Goal: Entertainment & Leisure: Consume media (video, audio)

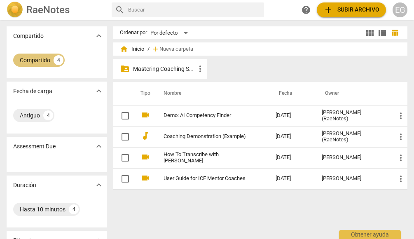
click at [41, 60] on div "Compartido" at bounding box center [35, 60] width 30 height 8
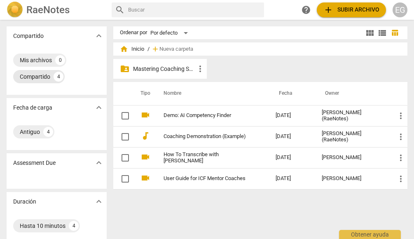
click at [42, 76] on div "Compartido" at bounding box center [35, 76] width 30 height 8
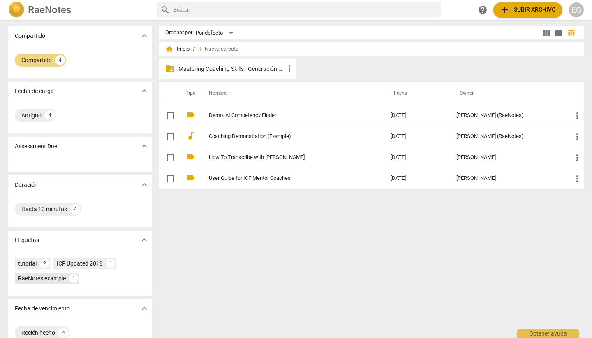
click at [50, 235] on div "RaeNotes example" at bounding box center [42, 278] width 48 height 8
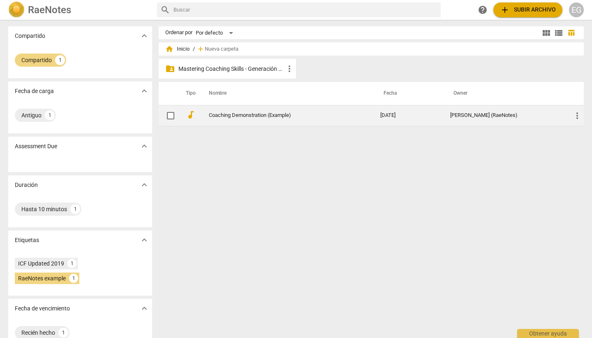
click at [267, 116] on link "Coaching Demonstration (Example)" at bounding box center [280, 115] width 142 height 6
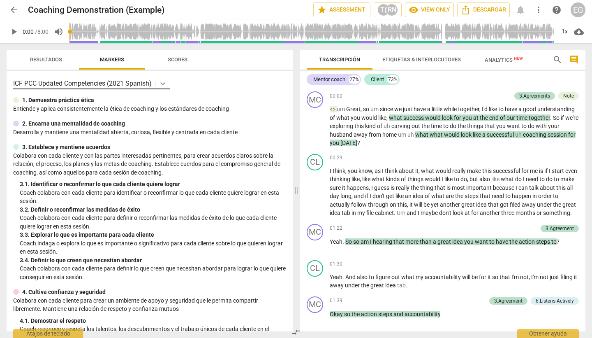
click at [165, 84] on icon at bounding box center [162, 83] width 5 height 3
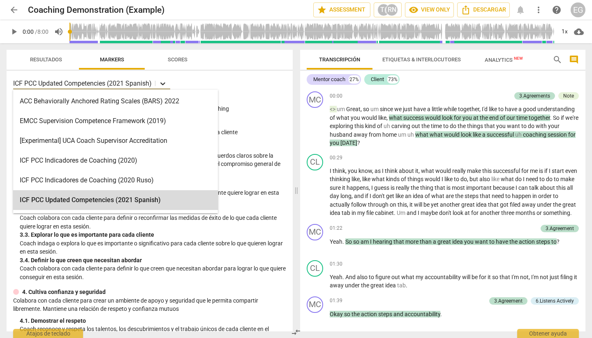
click at [165, 84] on icon at bounding box center [162, 83] width 5 height 3
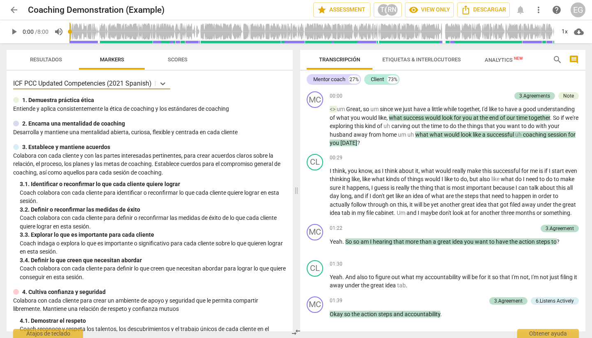
click at [16, 10] on span "arrow_back" at bounding box center [14, 10] width 10 height 10
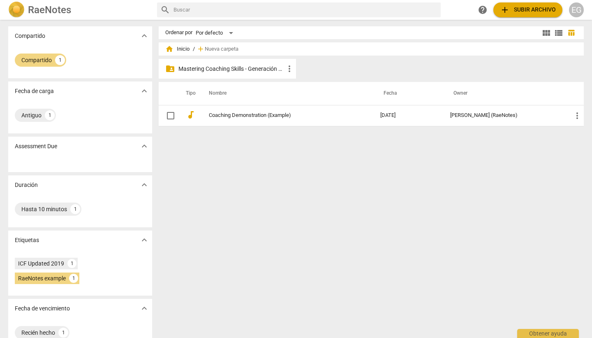
click at [203, 69] on p "Mastering Coaching Skills - Generación 32" at bounding box center [232, 69] width 106 height 9
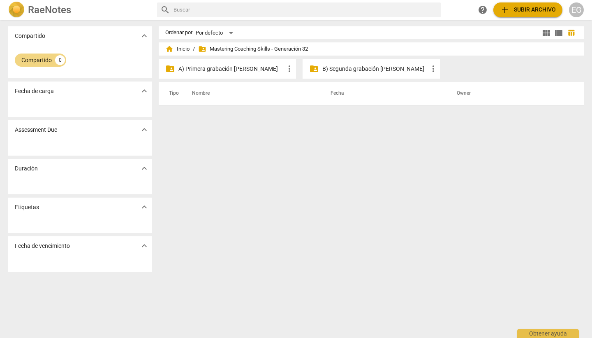
click at [226, 67] on p "A) Primera grabación [PERSON_NAME]" at bounding box center [232, 69] width 106 height 9
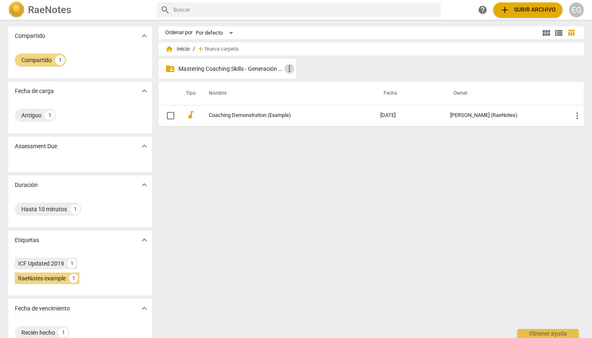
click at [267, 70] on span "more_vert" at bounding box center [290, 69] width 10 height 10
click at [264, 68] on div at bounding box center [296, 169] width 592 height 338
click at [260, 68] on p "Mastering Coaching Skills - Generación 32" at bounding box center [232, 69] width 106 height 9
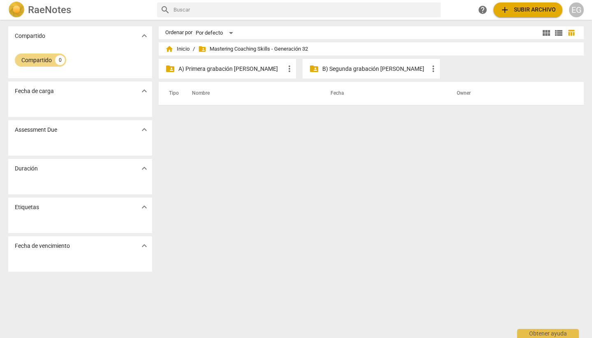
click at [242, 69] on p "A) Primera grabación [PERSON_NAME]" at bounding box center [232, 69] width 106 height 9
click at [238, 68] on p "A) Primera grabación [PERSON_NAME]" at bounding box center [232, 69] width 106 height 9
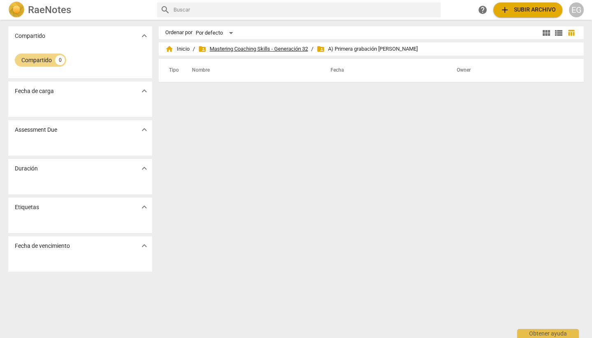
click at [224, 49] on span "folder_shared Mastering Coaching Skills - Generación 32" at bounding box center [253, 49] width 110 height 8
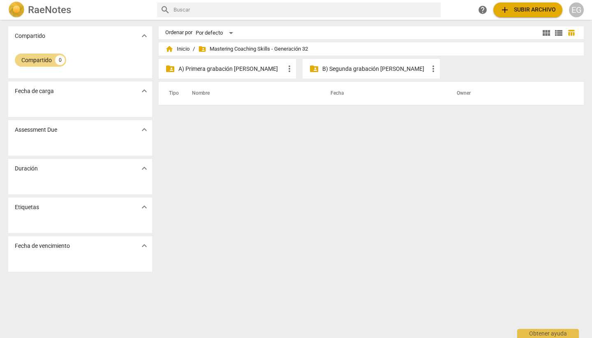
click at [207, 11] on input "text" at bounding box center [306, 9] width 264 height 13
type input "sebas"
click at [267, 8] on span "close" at bounding box center [432, 10] width 9 height 9
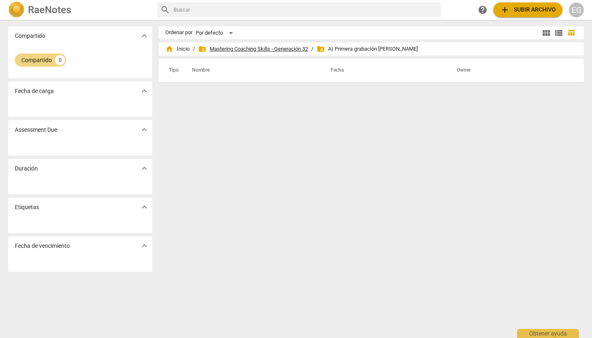
click at [237, 49] on span "folder_shared Mastering Coaching Skills - Generación 32" at bounding box center [253, 49] width 110 height 8
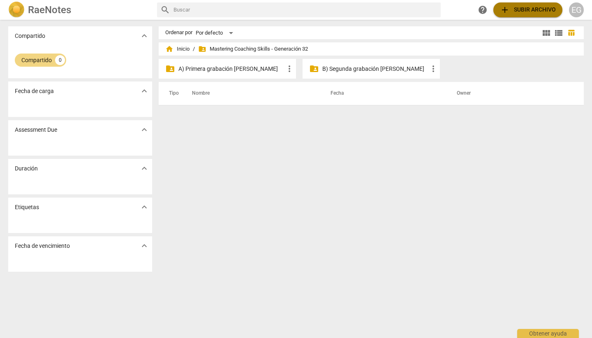
click at [267, 12] on span "add Subir archivo" at bounding box center [528, 10] width 56 height 10
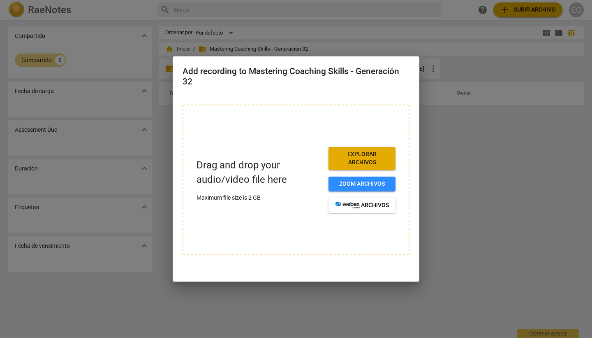
click at [267, 186] on div at bounding box center [296, 169] width 592 height 338
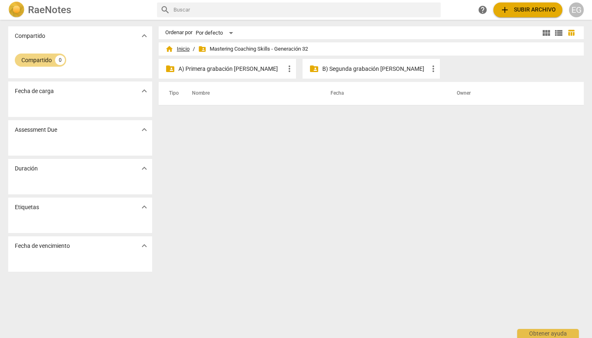
click at [182, 48] on span "home Inicio" at bounding box center [177, 49] width 24 height 8
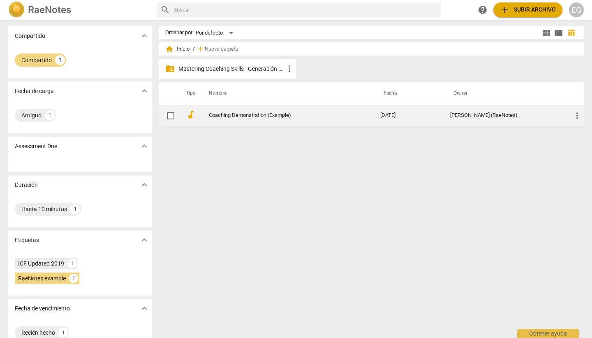
click at [260, 115] on link "Coaching Demonstration (Example)" at bounding box center [280, 115] width 142 height 6
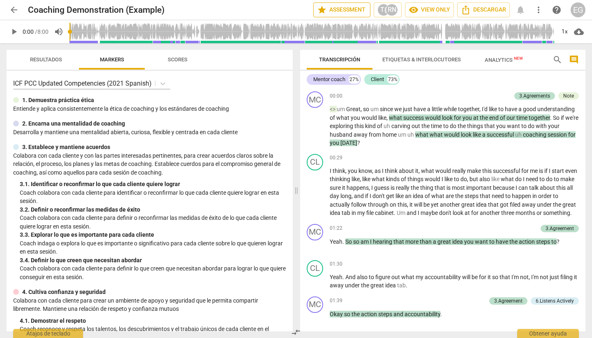
click at [267, 10] on span "star Assessment" at bounding box center [342, 10] width 50 height 10
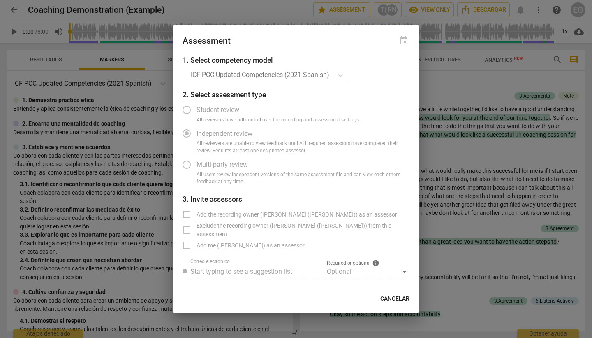
click at [267, 235] on span "Cancelar" at bounding box center [395, 299] width 29 height 8
radio input "false"
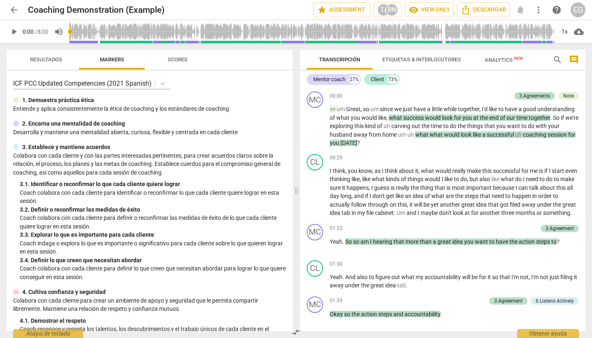
click at [39, 56] on span "Resultados" at bounding box center [46, 59] width 32 height 6
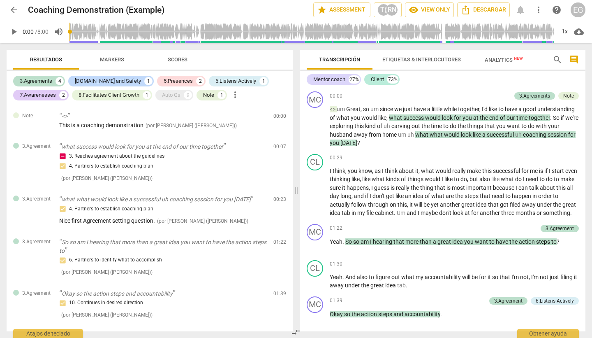
click at [12, 8] on span "arrow_back" at bounding box center [14, 10] width 10 height 10
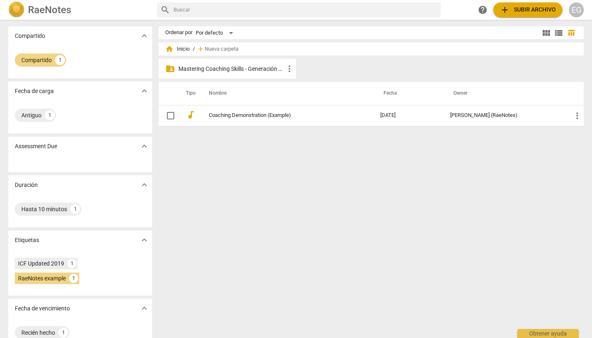
click at [267, 9] on span "add Subir archivo" at bounding box center [528, 10] width 56 height 10
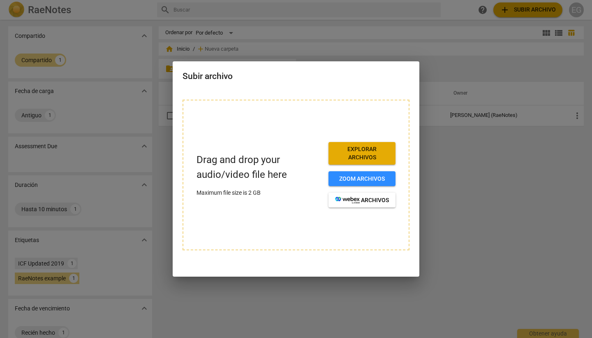
click at [267, 215] on div at bounding box center [296, 169] width 592 height 338
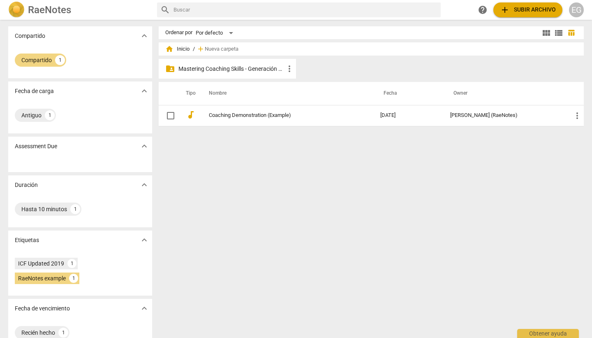
click at [142, 38] on span "expand_more" at bounding box center [144, 36] width 10 height 10
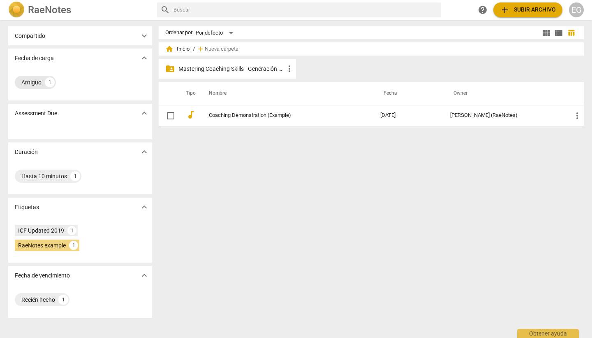
click at [30, 81] on div "Antiguo" at bounding box center [31, 82] width 20 height 8
click at [48, 81] on div "1" at bounding box center [50, 82] width 10 height 10
click at [45, 176] on div "Hasta 10 minutos" at bounding box center [44, 176] width 46 height 8
click at [48, 230] on div "ICF Updated 2019" at bounding box center [41, 230] width 46 height 8
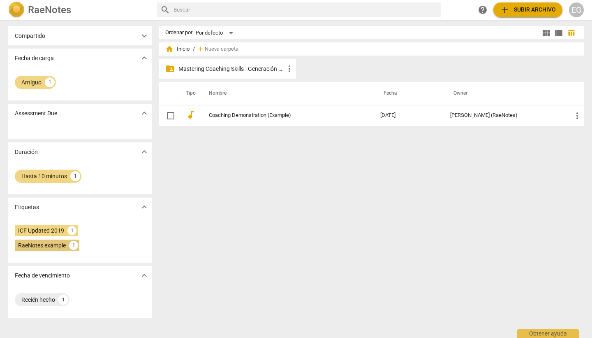
click at [29, 235] on div "RaeNotes example" at bounding box center [42, 245] width 48 height 8
click at [37, 235] on div "Recién hecho" at bounding box center [38, 299] width 34 height 8
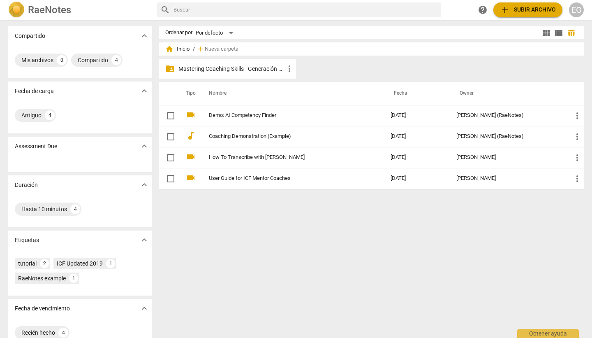
click at [243, 67] on p "Mastering Coaching Skills - Generación 32" at bounding box center [232, 69] width 106 height 9
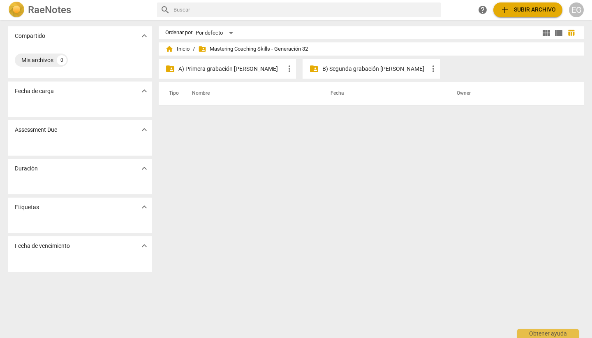
click at [217, 49] on span "folder_shared Mastering Coaching Skills - Generación 32" at bounding box center [253, 49] width 110 height 8
click at [185, 49] on span "home Inicio" at bounding box center [177, 49] width 24 height 8
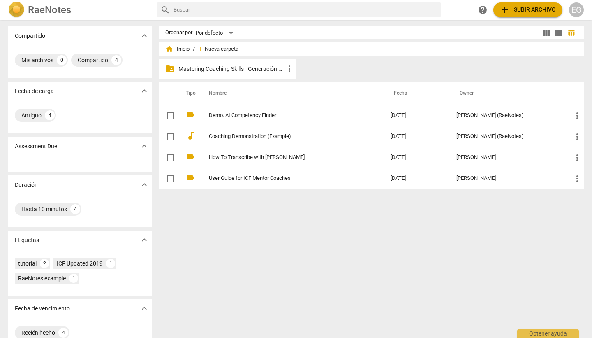
click at [221, 51] on span "Nueva carpeta" at bounding box center [222, 49] width 34 height 6
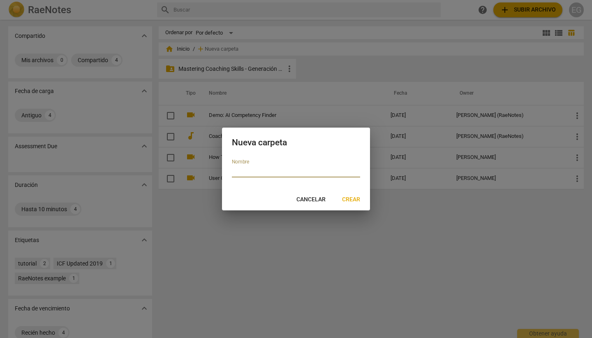
click at [321, 198] on span "Cancelar" at bounding box center [311, 199] width 29 height 8
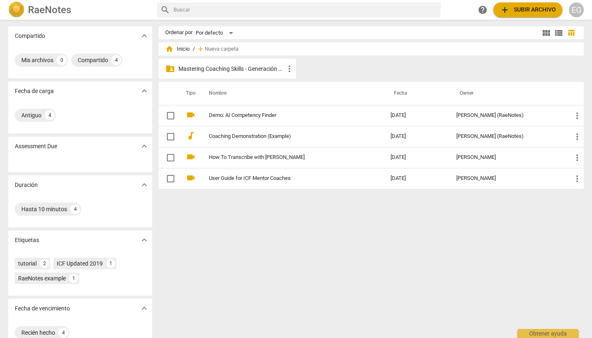
click at [231, 68] on p "Mastering Coaching Skills - Generación 32" at bounding box center [232, 69] width 106 height 9
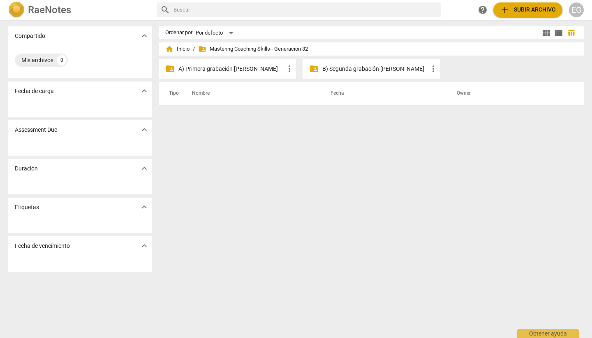
click at [231, 69] on p "A) Primera grabación [PERSON_NAME]" at bounding box center [232, 69] width 106 height 9
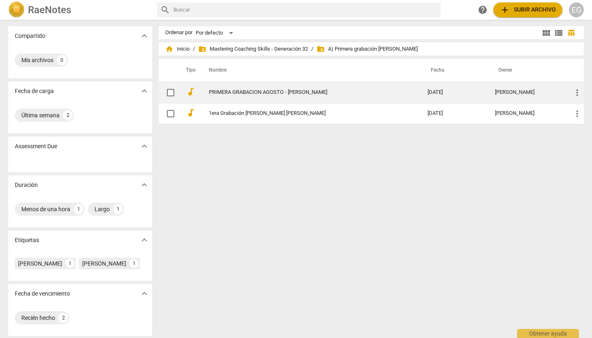
click at [223, 88] on td "PRIMERA GRABACION AGOSTO - [PERSON_NAME]" at bounding box center [310, 92] width 222 height 21
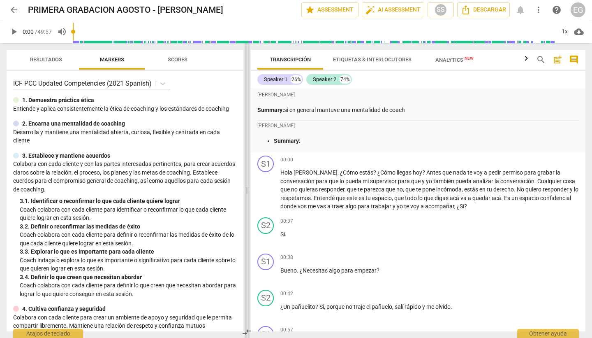
drag, startPoint x: 296, startPoint y: 162, endPoint x: 248, endPoint y: 156, distance: 48.5
click at [248, 156] on span at bounding box center [247, 190] width 5 height 295
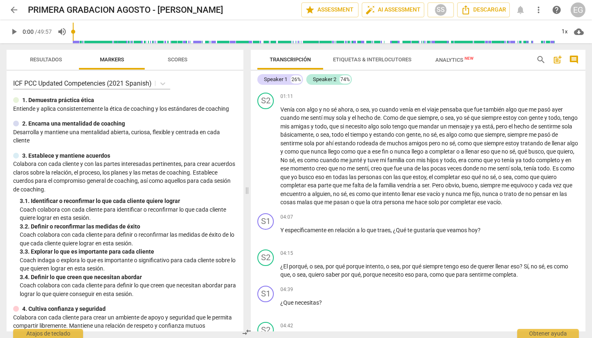
scroll to position [343, 0]
click at [395, 149] on span "o" at bounding box center [392, 150] width 5 height 7
click at [16, 33] on span "play_arrow" at bounding box center [14, 32] width 10 height 10
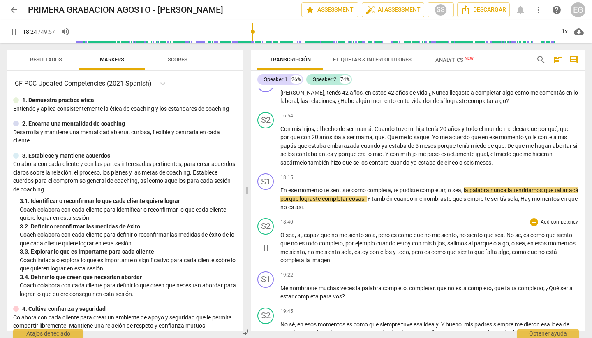
scroll to position [2012, 0]
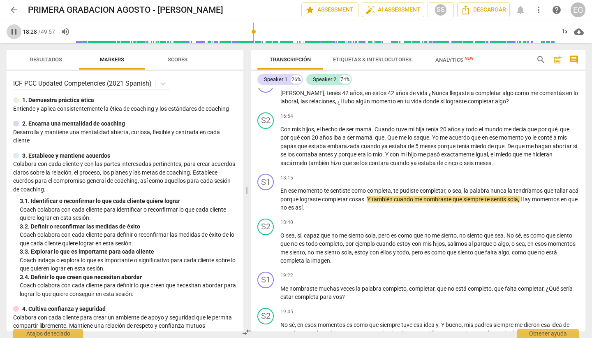
click at [15, 31] on span "pause" at bounding box center [14, 32] width 10 height 10
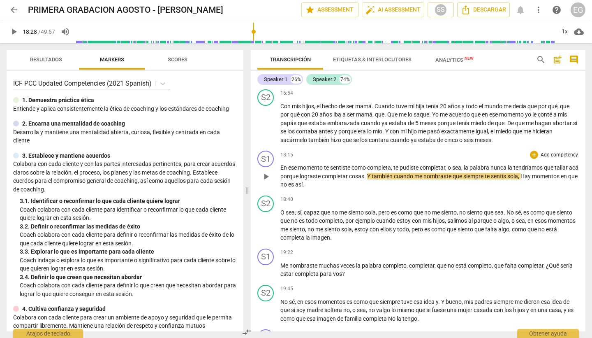
scroll to position [2037, 0]
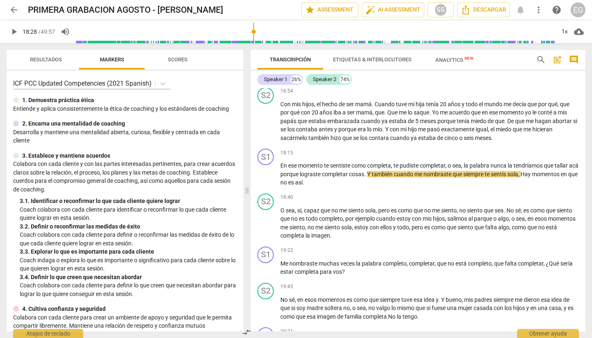
click at [16, 32] on span "play_arrow" at bounding box center [14, 32] width 10 height 10
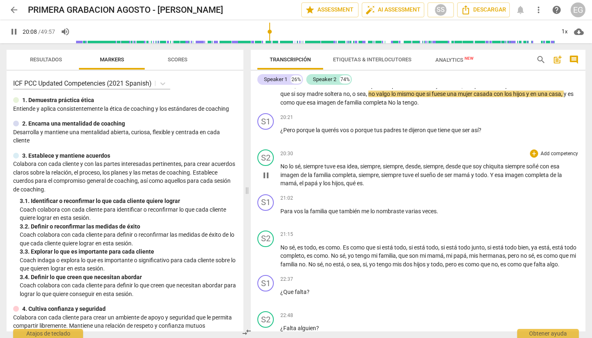
scroll to position [2246, 0]
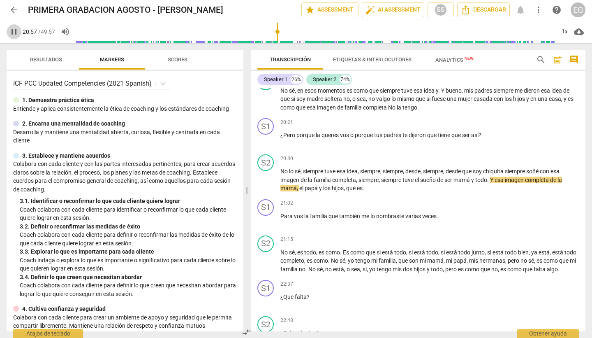
click at [15, 31] on span "pause" at bounding box center [14, 32] width 10 height 10
type input "1258"
